Goal: Navigation & Orientation: Find specific page/section

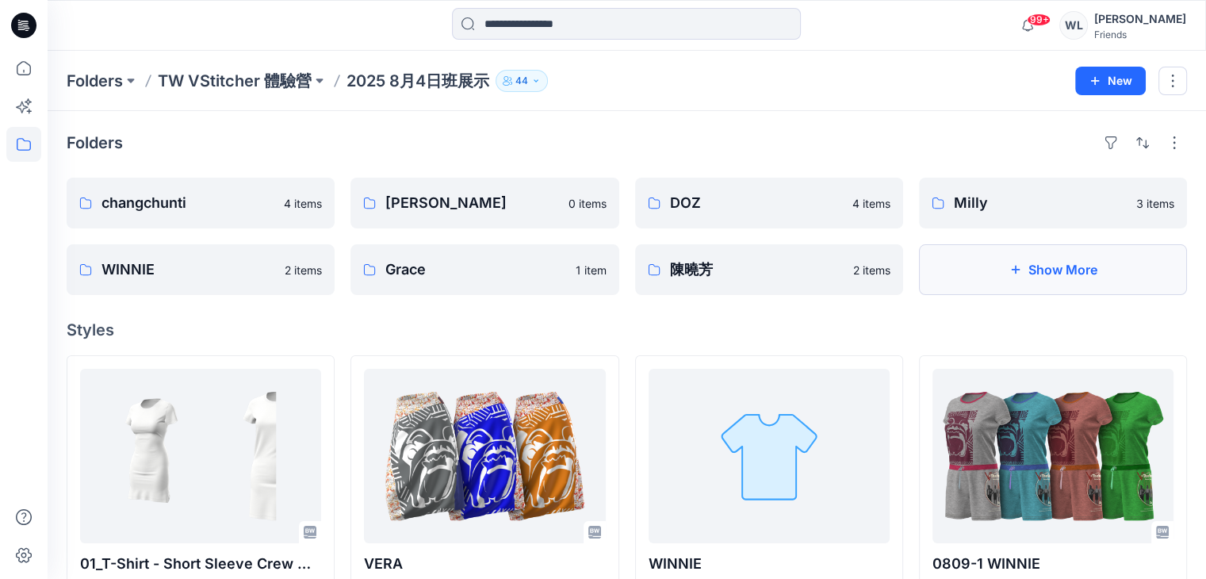
click at [977, 266] on button "Show More" at bounding box center [1053, 269] width 268 height 51
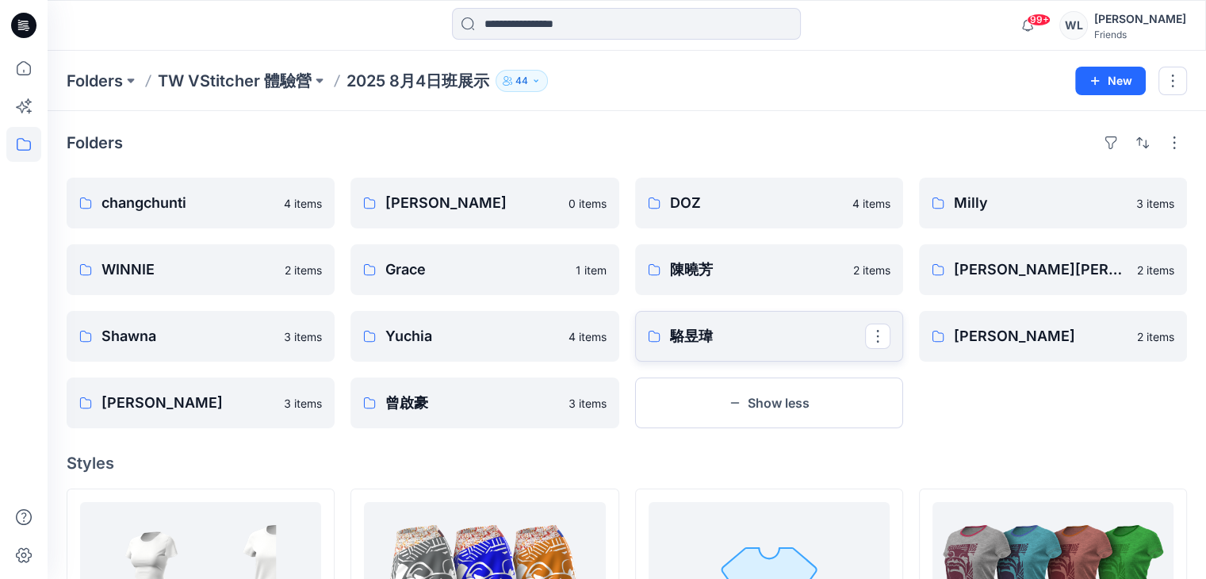
click at [672, 334] on p "駱昱瑋" at bounding box center [767, 336] width 195 height 22
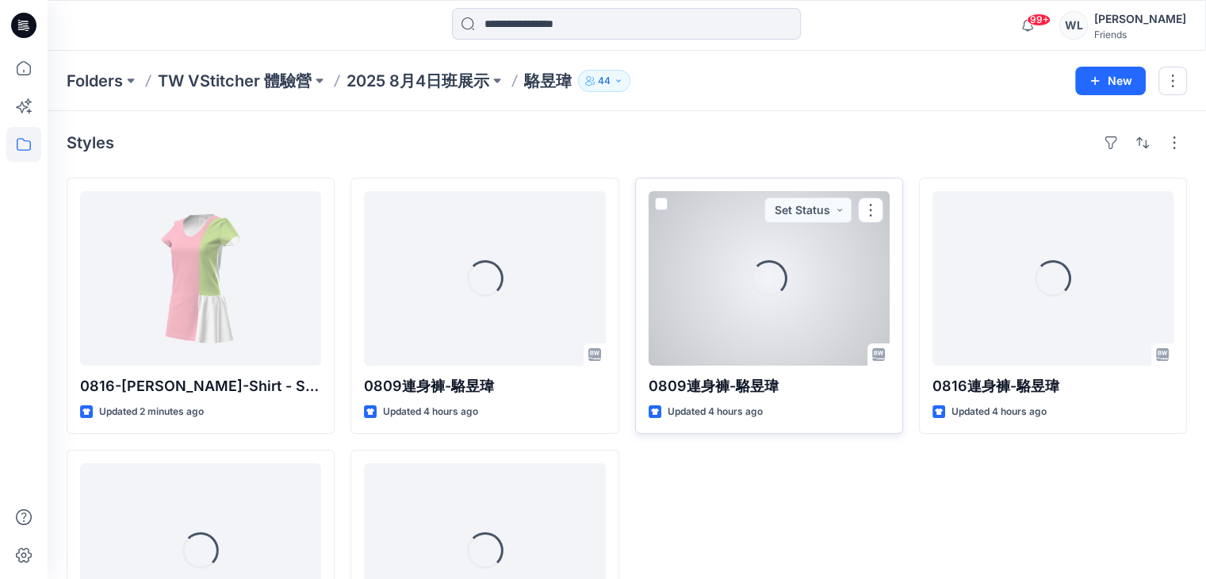
scroll to position [79, 0]
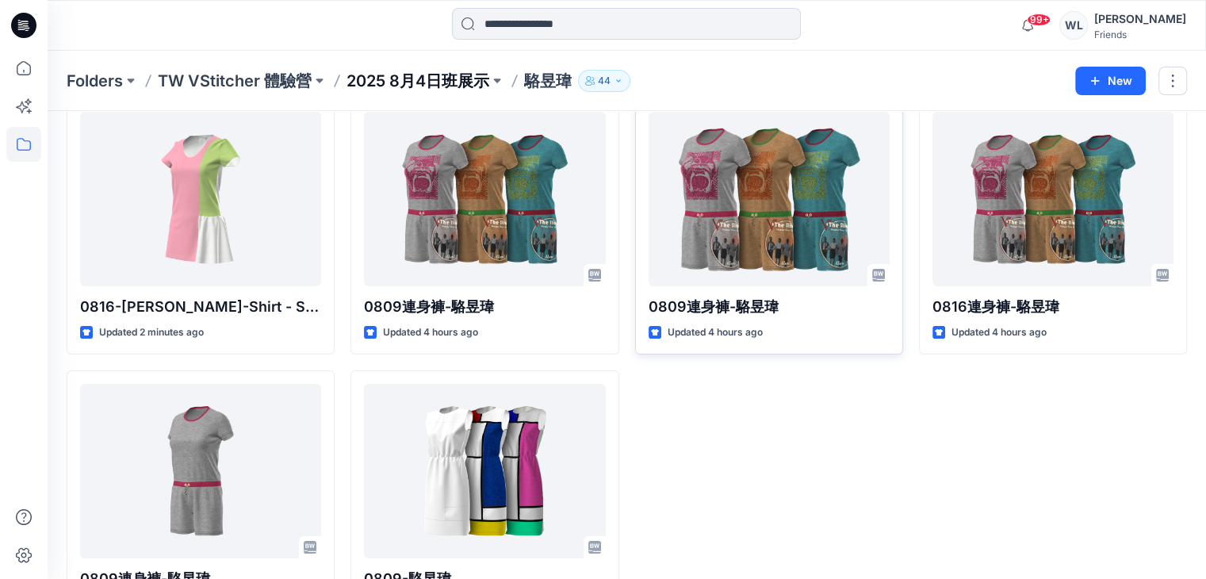
click at [439, 78] on p "2025 8月4日班展示" at bounding box center [417, 81] width 143 height 22
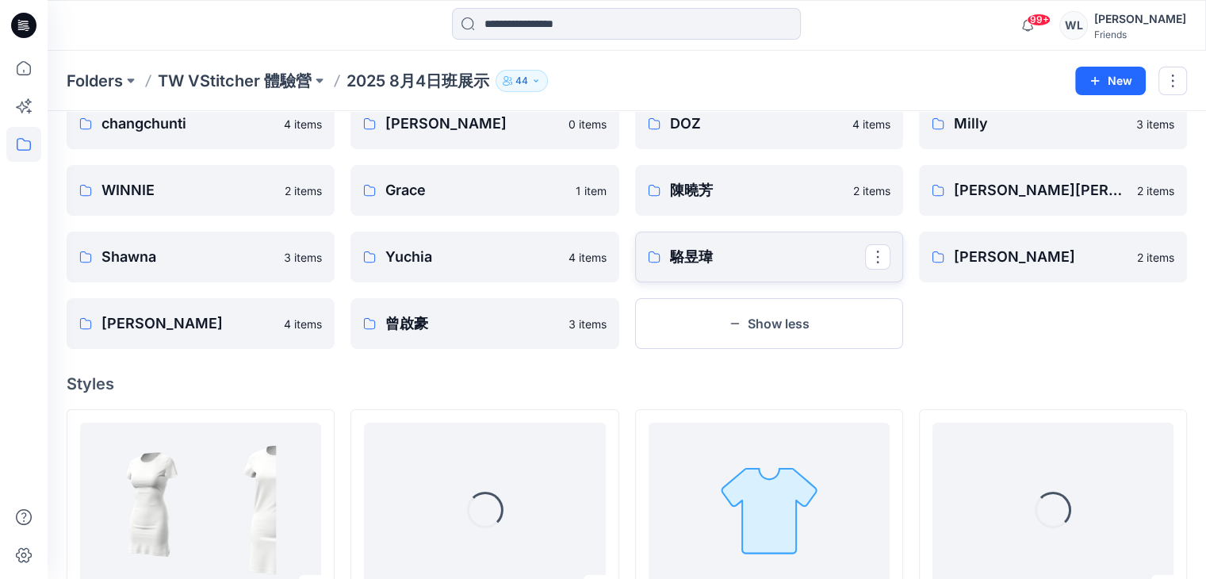
click at [722, 267] on p "駱昱瑋" at bounding box center [767, 257] width 195 height 22
